Goal: Task Accomplishment & Management: Manage account settings

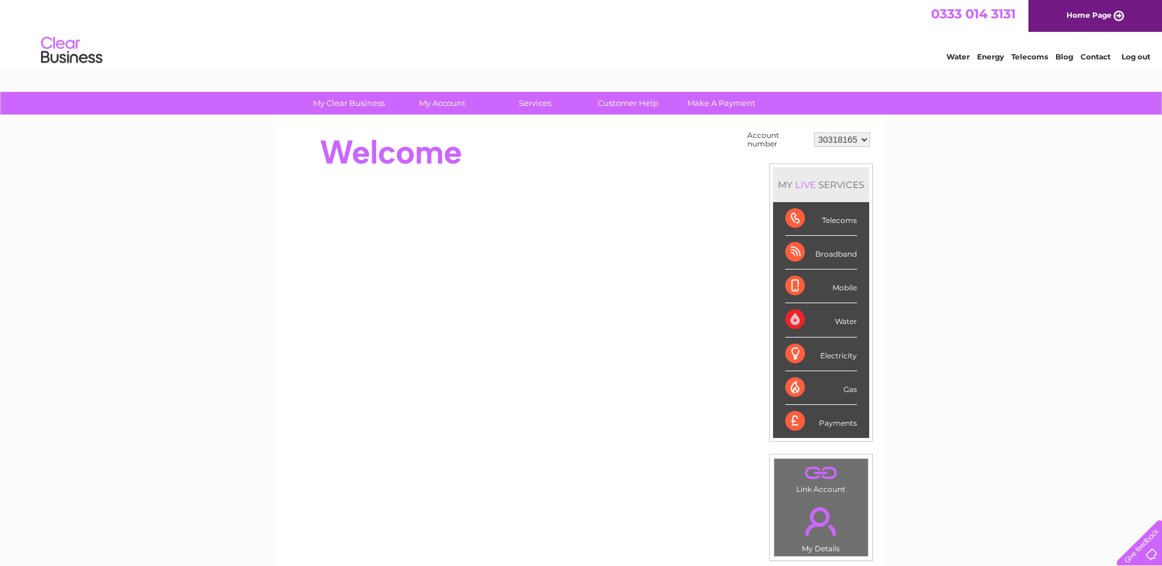
click at [846, 255] on div "Broadband" at bounding box center [821, 253] width 72 height 34
click at [796, 253] on div "Broadband" at bounding box center [821, 253] width 72 height 34
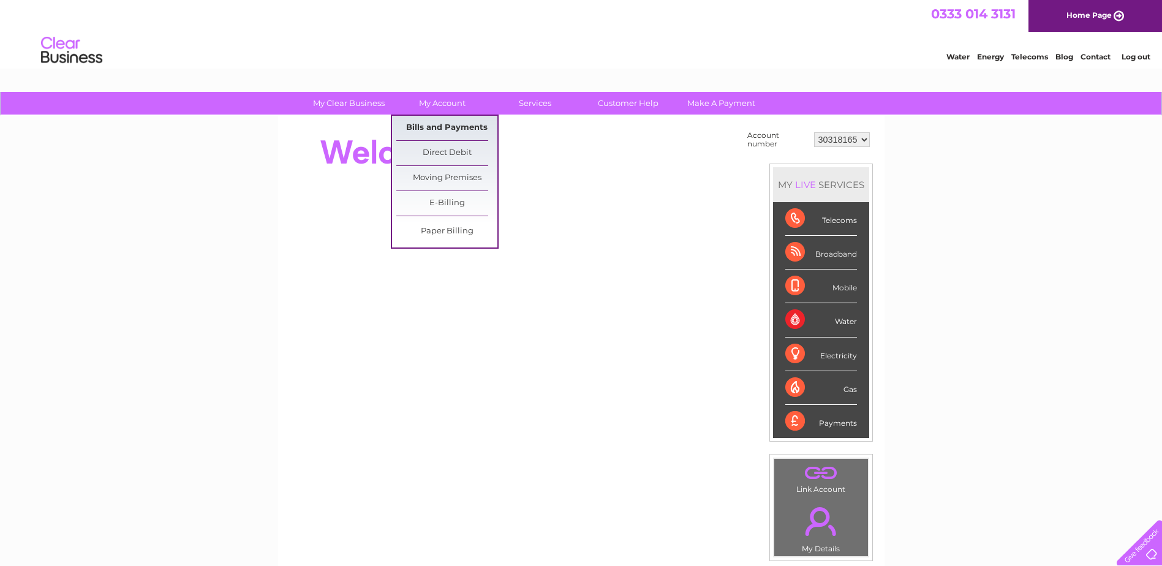
click at [434, 127] on link "Bills and Payments" at bounding box center [446, 128] width 101 height 25
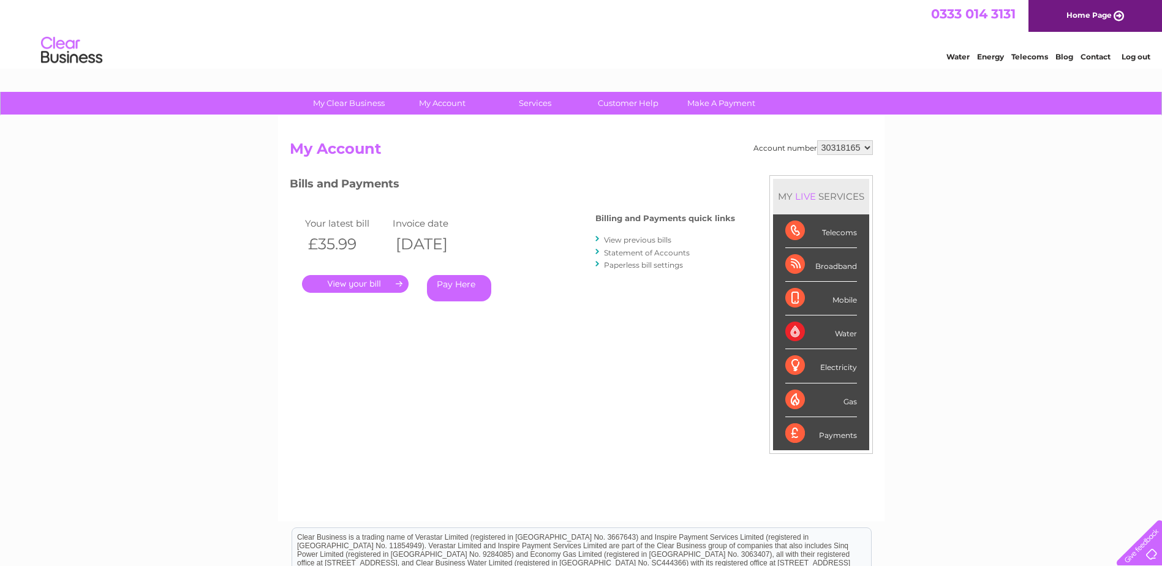
click at [359, 286] on link "." at bounding box center [355, 284] width 107 height 18
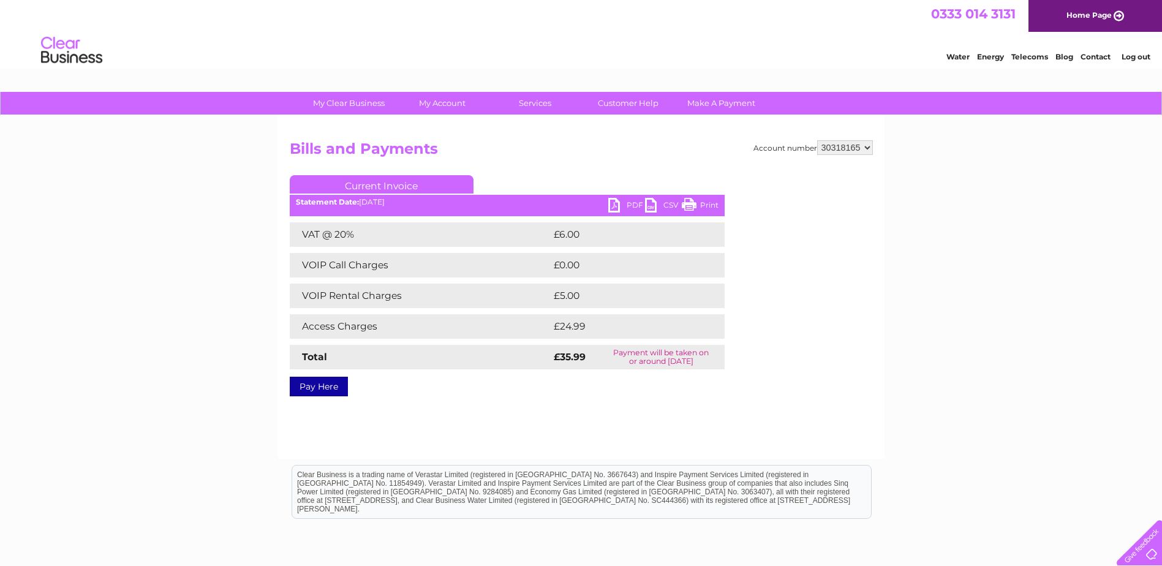
click at [611, 205] on link "PDF" at bounding box center [626, 207] width 37 height 18
